Goal: Transaction & Acquisition: Purchase product/service

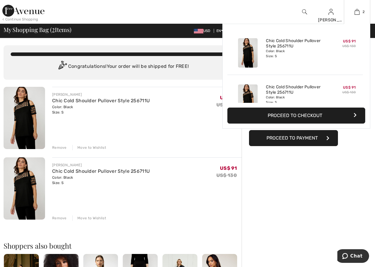
click at [266, 52] on div "Color: Black Size: S" at bounding box center [295, 53] width 58 height 9
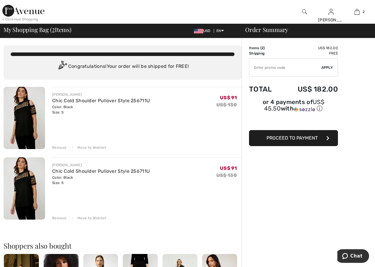
click at [59, 147] on div "Remove" at bounding box center [59, 147] width 15 height 5
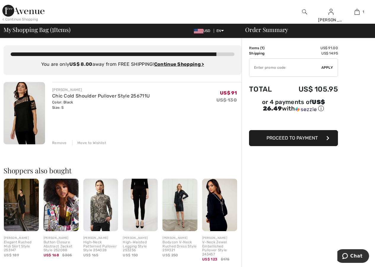
click at [306, 134] on button "Proceed to Payment" at bounding box center [293, 138] width 89 height 16
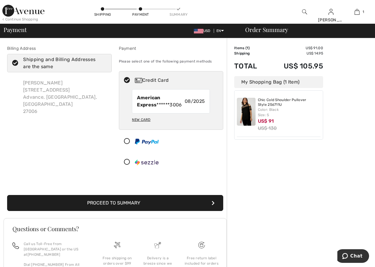
click at [24, 91] on div "[PERSON_NAME] [STREET_ADDRESS]" at bounding box center [64, 97] width 93 height 45
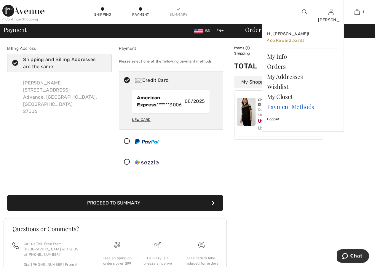
click at [276, 107] on link "Payment Methods" at bounding box center [303, 107] width 72 height 10
click at [281, 56] on link "My Info" at bounding box center [303, 56] width 72 height 10
click at [279, 41] on span "465 Reward points" at bounding box center [285, 40] width 37 height 5
click at [272, 40] on span "465 Reward points" at bounding box center [285, 40] width 37 height 5
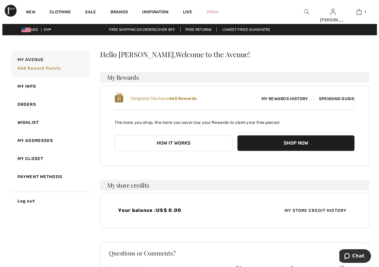
scroll to position [74, 0]
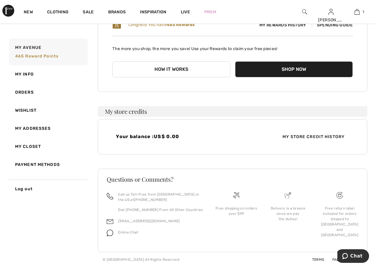
click at [288, 136] on span "My Store Credit History" at bounding box center [313, 137] width 71 height 6
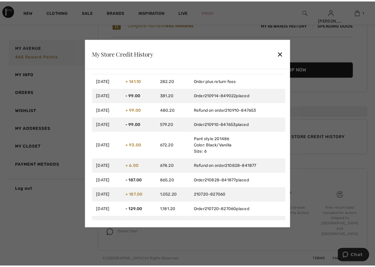
scroll to position [32, 0]
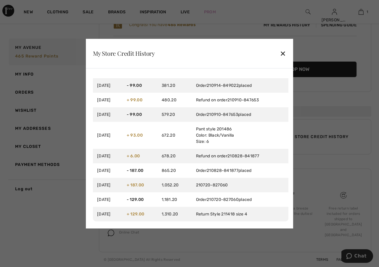
click at [285, 53] on div "✕" at bounding box center [283, 53] width 6 height 12
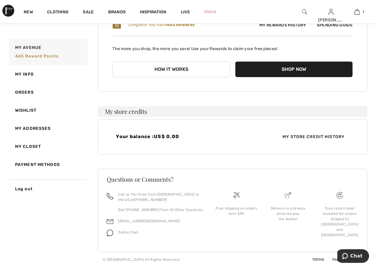
scroll to position [0, 0]
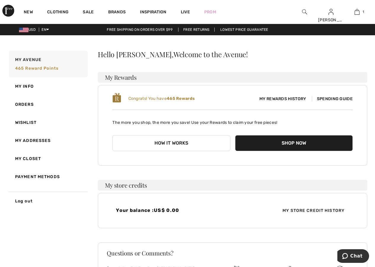
click at [185, 143] on button "How it works" at bounding box center [171, 143] width 118 height 16
click at [253, 144] on button "Shop Now" at bounding box center [294, 143] width 118 height 16
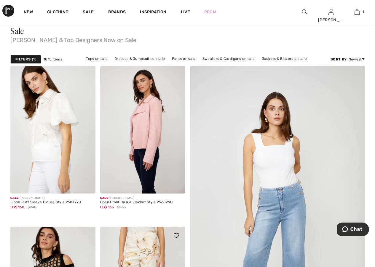
scroll to position [99, 0]
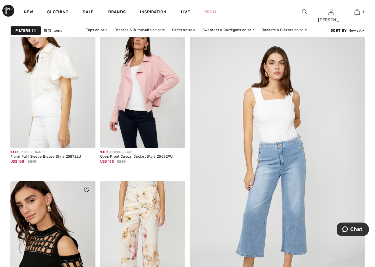
click at [70, 212] on img at bounding box center [52, 244] width 85 height 127
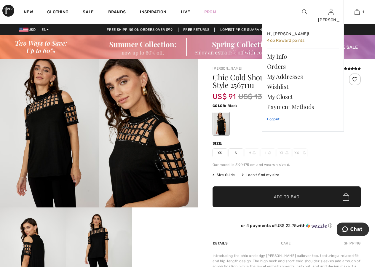
click at [275, 118] on link "Logout" at bounding box center [303, 119] width 72 height 15
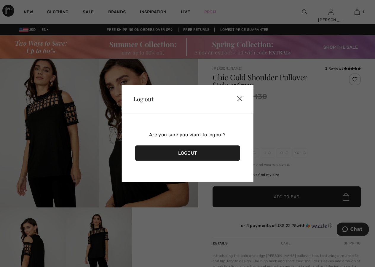
click at [211, 151] on div "Logout" at bounding box center [187, 152] width 105 height 15
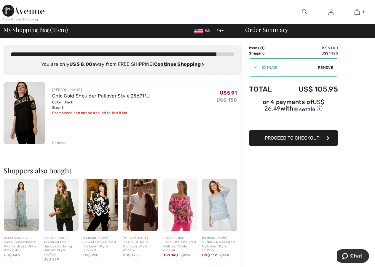
click at [301, 134] on button "Proceed to Checkout" at bounding box center [293, 138] width 89 height 16
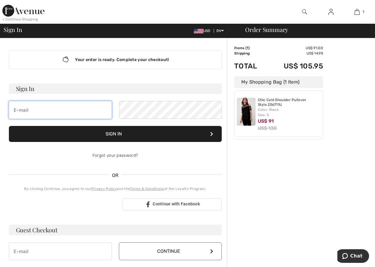
type input "Too small through the thighs. Size 6 normally fits"
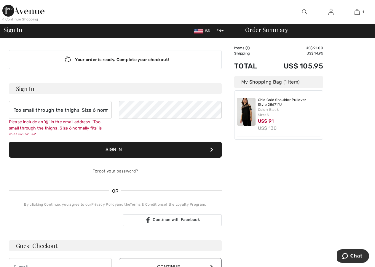
click at [80, 10] on div at bounding box center [140, 12] width 187 height 24
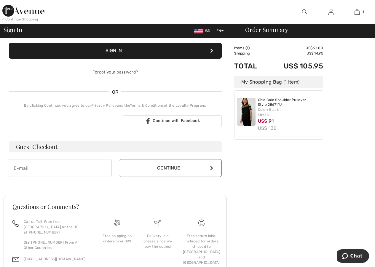
scroll to position [134, 0]
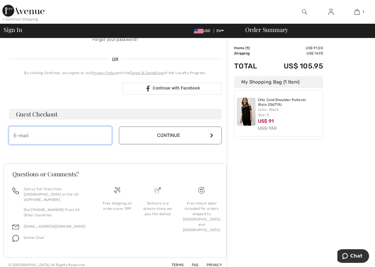
click at [34, 135] on input "email" at bounding box center [60, 135] width 103 height 18
type input "[EMAIL_ADDRESS][DOMAIN_NAME]"
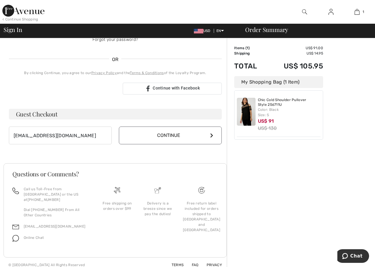
click at [211, 135] on icon at bounding box center [211, 135] width 3 height 5
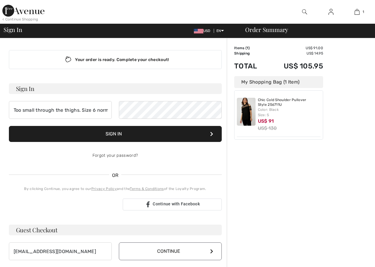
scroll to position [0, 0]
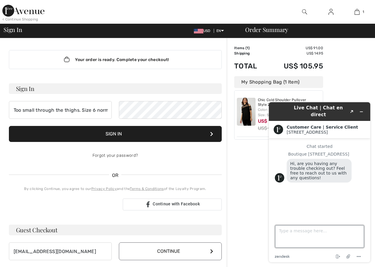
click at [279, 227] on textarea "Type a message here..." at bounding box center [319, 236] width 89 height 23
type textarea "How can I use my credit?"
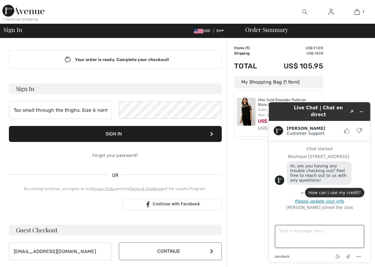
click at [285, 230] on textarea "Type a message here..." at bounding box center [319, 236] width 89 height 23
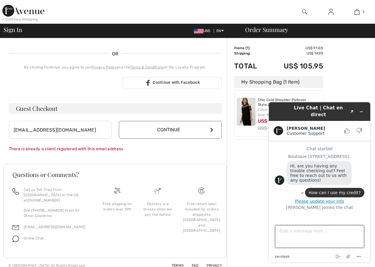
scroll to position [122, 0]
click at [315, 199] on button "Please update your info" at bounding box center [319, 201] width 89 height 5
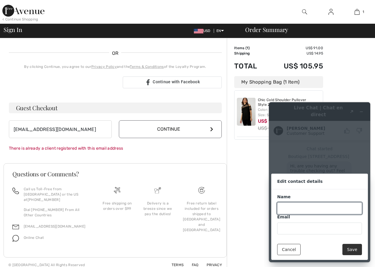
scroll to position [13, 0]
type input "[PERSON_NAME] Deal"
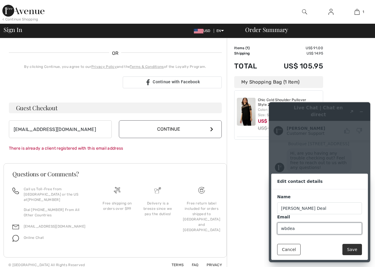
type input "[EMAIL_ADDRESS][DOMAIN_NAME]"
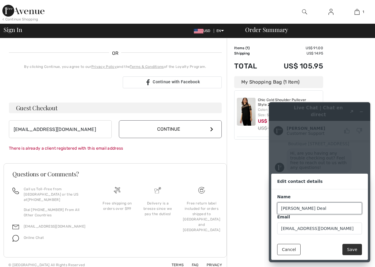
click at [303, 208] on input "[PERSON_NAME] Deal" at bounding box center [319, 208] width 85 height 12
type input "[PERSON_NAME]"
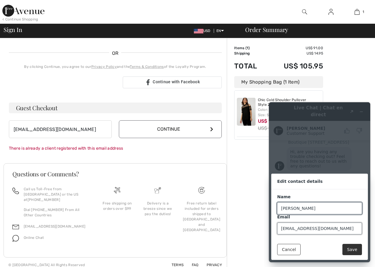
drag, startPoint x: 335, startPoint y: 231, endPoint x: 341, endPoint y: 234, distance: 6.7
click at [335, 231] on input "[EMAIL_ADDRESS][DOMAIN_NAME]" at bounding box center [319, 228] width 85 height 12
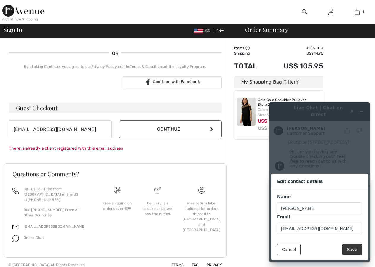
click at [349, 250] on button "Save" at bounding box center [352, 249] width 20 height 11
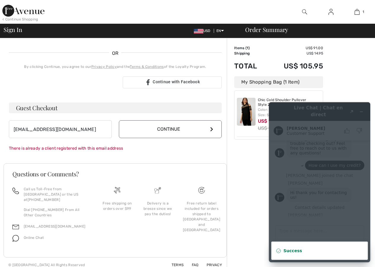
scroll to position [46, 0]
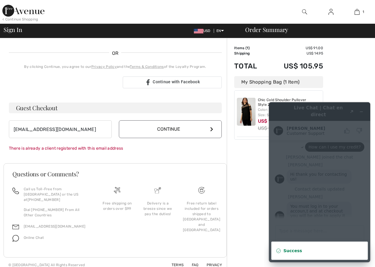
drag, startPoint x: 241, startPoint y: 145, endPoint x: 244, endPoint y: 147, distance: 4.1
click at [243, 146] on div "Order Summary Details Items ( 1 ) US$ 91.00 Promo code US$ 0.00 Shipping US$ 14…" at bounding box center [301, 94] width 148 height 356
click at [309, 251] on div "Success" at bounding box center [319, 251] width 72 height 6
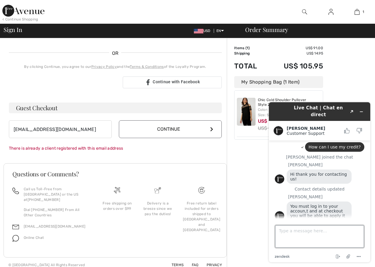
click at [293, 232] on textarea "Type a message here..." at bounding box center [319, 236] width 89 height 23
type textarea "I"
type textarea "okay."
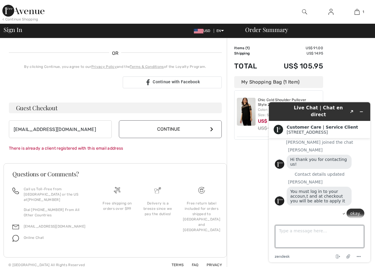
scroll to position [56, 0]
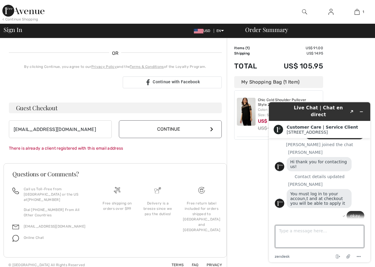
click at [291, 230] on textarea "Type a message here..." at bounding box center [319, 236] width 89 height 23
type textarea "My store credit is on my husband's account, [PERSON_NAME], and I'm having troub…"
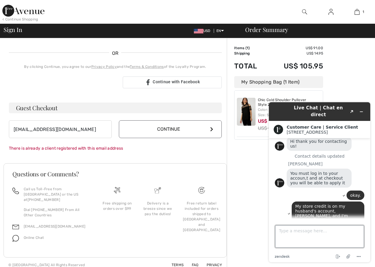
click at [295, 233] on textarea "Type a message here..." at bounding box center [319, 236] width 89 height 23
type textarea "I'll try again"
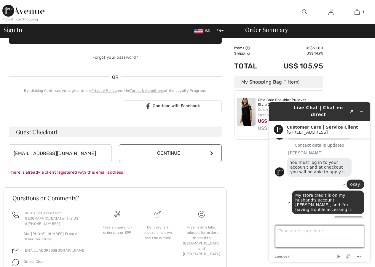
scroll to position [122, 0]
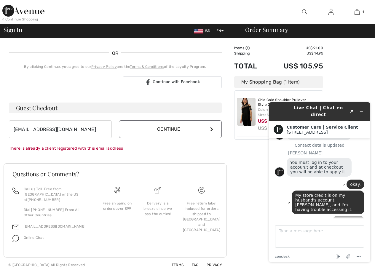
click at [148, 135] on button "Continue" at bounding box center [170, 129] width 103 height 18
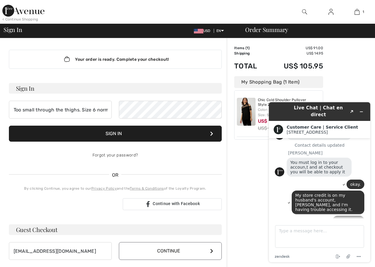
scroll to position [0, 0]
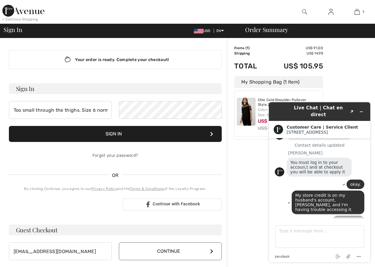
click at [328, 12] on img at bounding box center [330, 11] width 5 height 7
